Goal: Information Seeking & Learning: Compare options

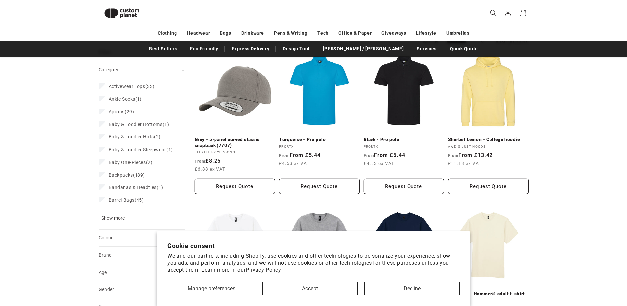
scroll to position [85, 0]
click at [311, 291] on button "Accept" at bounding box center [310, 288] width 95 height 14
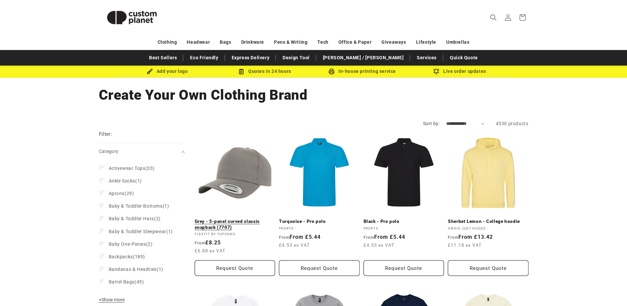
scroll to position [12, 0]
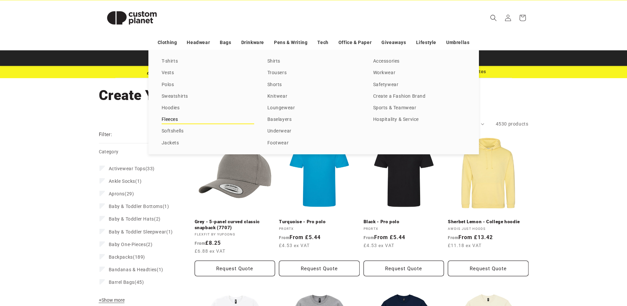
click at [171, 119] on link "Fleeces" at bounding box center [208, 119] width 93 height 9
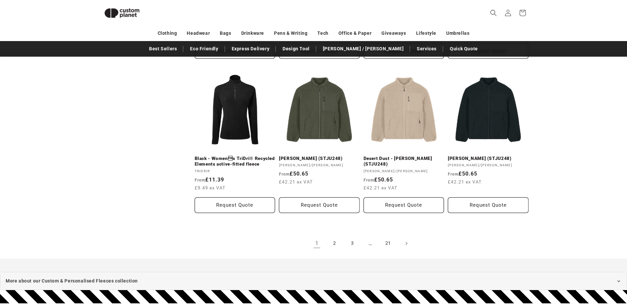
scroll to position [677, 0]
click at [335, 242] on link "2" at bounding box center [335, 242] width 15 height 15
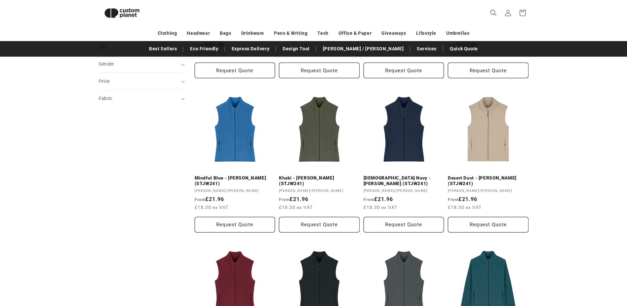
scroll to position [201, 0]
click at [411, 175] on link "French Navy - Stella Quester (STJW241)" at bounding box center [404, 181] width 81 height 12
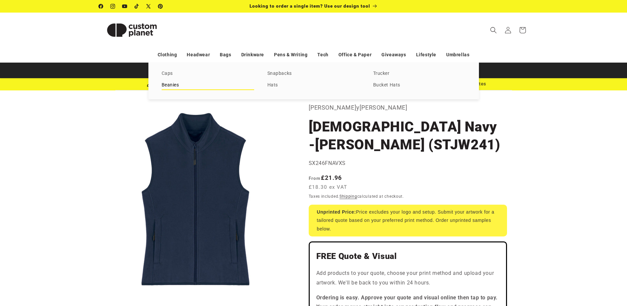
click at [172, 86] on link "Beanies" at bounding box center [208, 85] width 93 height 9
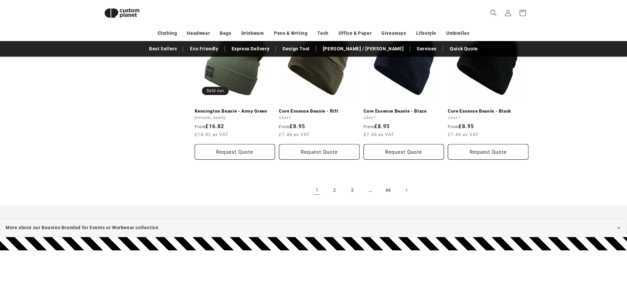
scroll to position [761, 0]
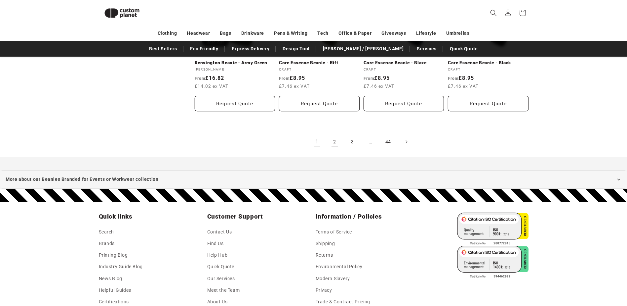
click at [336, 138] on link "2" at bounding box center [335, 141] width 15 height 15
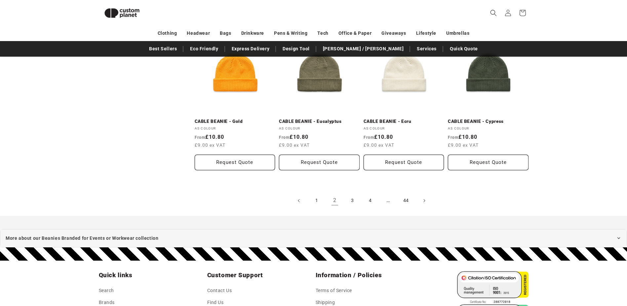
scroll to position [707, 0]
